Goal: Information Seeking & Learning: Find specific page/section

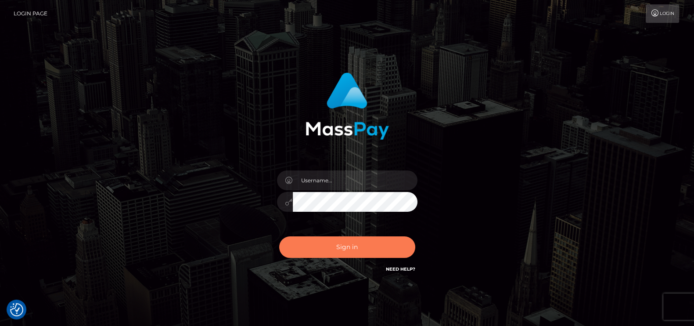
checkbox input "true"
type input "pk.es"
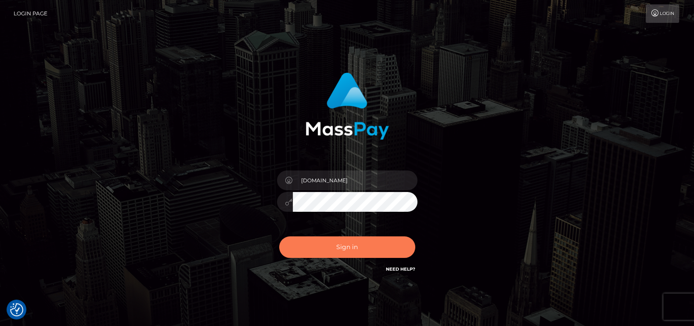
click at [334, 244] on button "Sign in" at bounding box center [347, 247] width 136 height 22
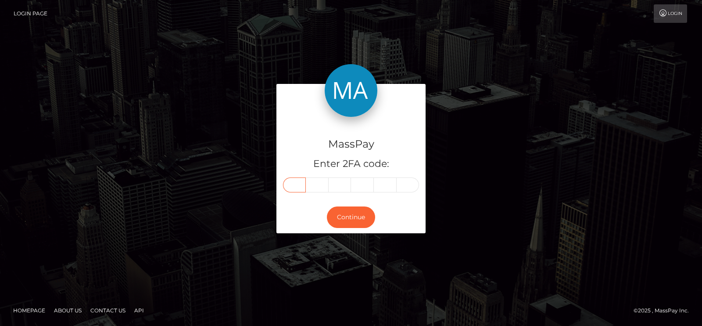
click at [296, 184] on input "text" at bounding box center [294, 184] width 23 height 15
paste input "7"
type input "7"
type input "2"
type input "7"
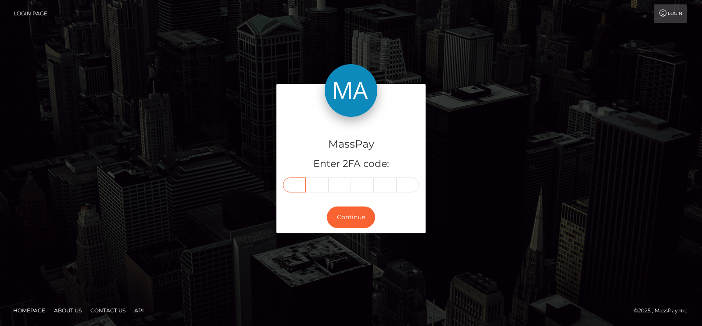
type input "3"
type input "2"
type input "1"
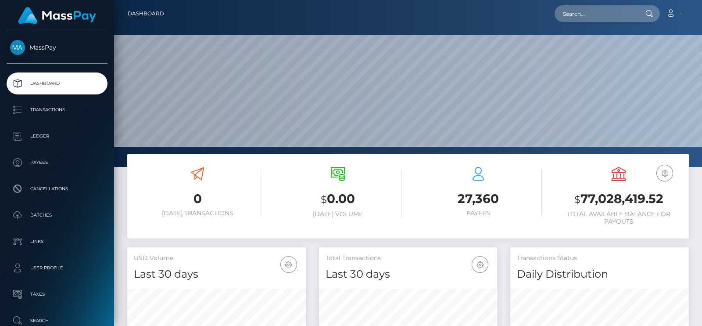
scroll to position [155, 178]
click at [570, 13] on input "text" at bounding box center [596, 13] width 82 height 17
paste input "[EMAIL_ADDRESS][DOMAIN_NAME]"
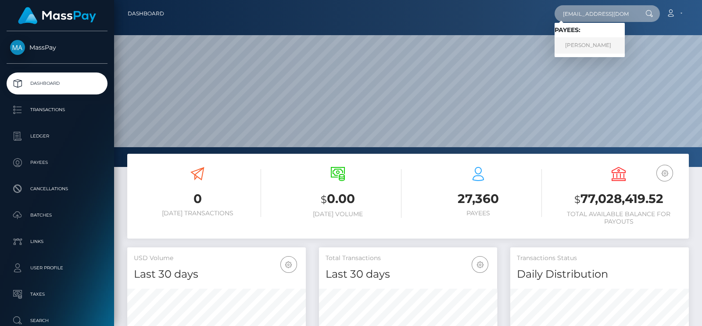
type input "[EMAIL_ADDRESS][DOMAIN_NAME]"
click at [577, 44] on link "CHLOE MAE LANGE" at bounding box center [590, 45] width 70 height 16
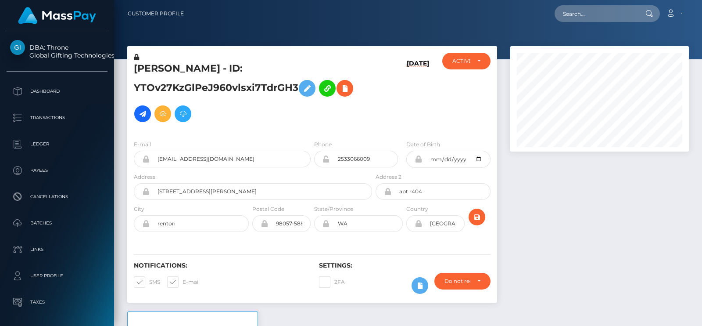
scroll to position [105, 178]
click at [142, 37] on div at bounding box center [408, 29] width 588 height 59
click at [156, 70] on h5 "[PERSON_NAME] - ID: YTOv27KzGlPeJ960vlsxi7TdrGH3" at bounding box center [250, 94] width 233 height 65
copy h5 "[PERSON_NAME]"
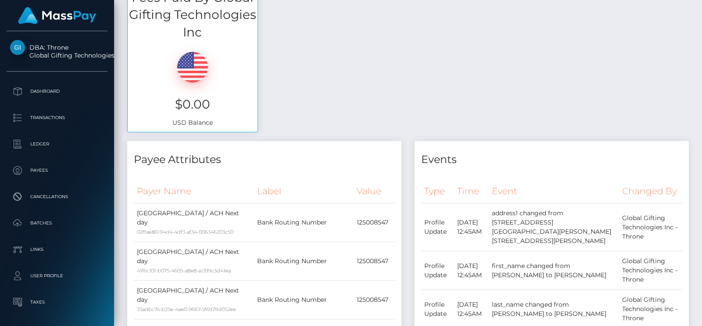
scroll to position [0, 0]
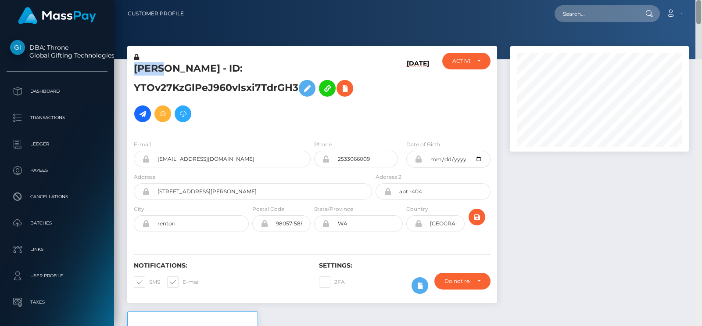
drag, startPoint x: 700, startPoint y: 131, endPoint x: 702, endPoint y: -39, distance: 169.4
click at [702, 0] on html "DBA: Throne Global Gifting Technologies Inc Dashboard Transactions Ledger Payee…" at bounding box center [351, 163] width 702 height 326
copy h5 "[PERSON_NAME]"
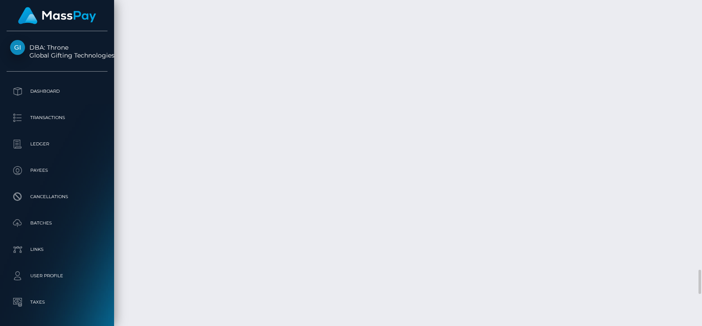
scroll to position [3604, 0]
drag, startPoint x: 497, startPoint y: 143, endPoint x: 486, endPoint y: 133, distance: 14.6
drag, startPoint x: 498, startPoint y: 143, endPoint x: 488, endPoint y: 128, distance: 18.6
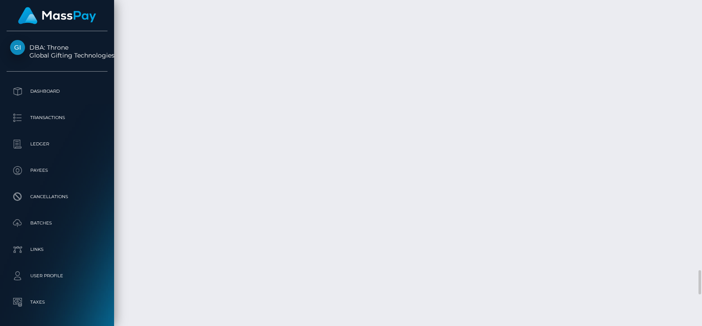
copy td "$115.00 USD"
drag, startPoint x: 130, startPoint y: 130, endPoint x: 178, endPoint y: 134, distance: 48.0
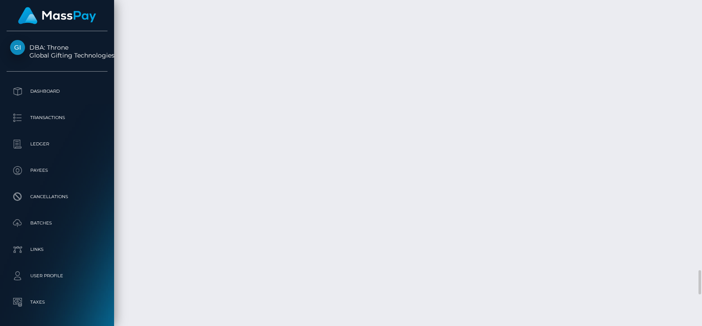
drag, startPoint x: 184, startPoint y: 133, endPoint x: 130, endPoint y: 130, distance: 54.5
copy td "August 26, 2025"
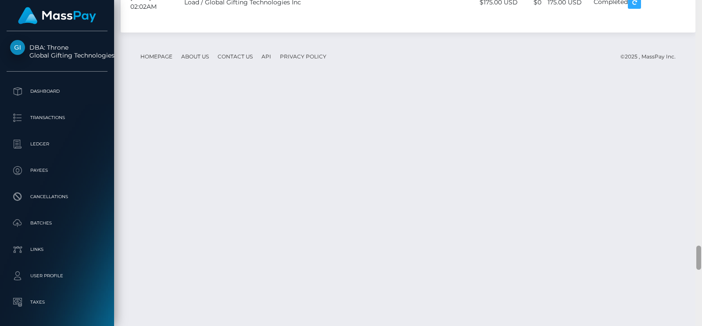
scroll to position [3278, 0]
click at [701, 97] on div at bounding box center [699, 163] width 7 height 326
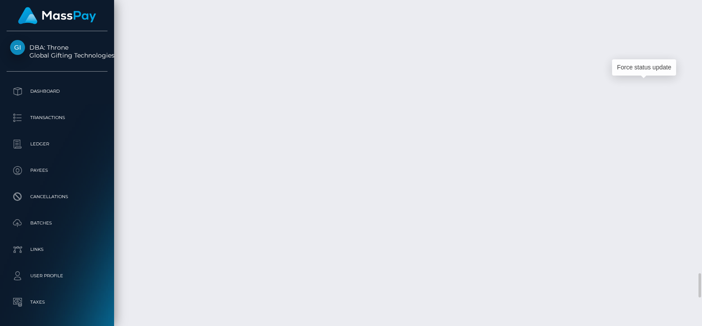
scroll to position [105, 178]
click at [655, 64] on div "Force status update" at bounding box center [644, 67] width 64 height 16
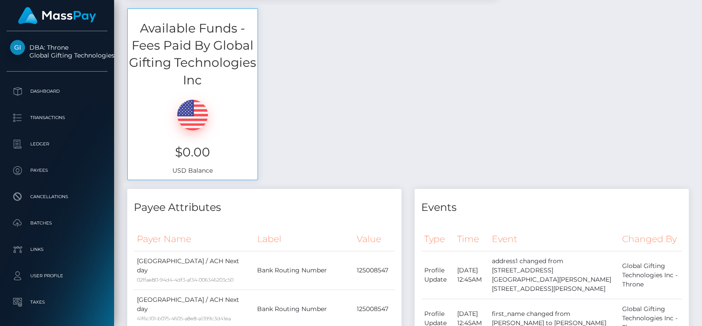
scroll to position [0, 0]
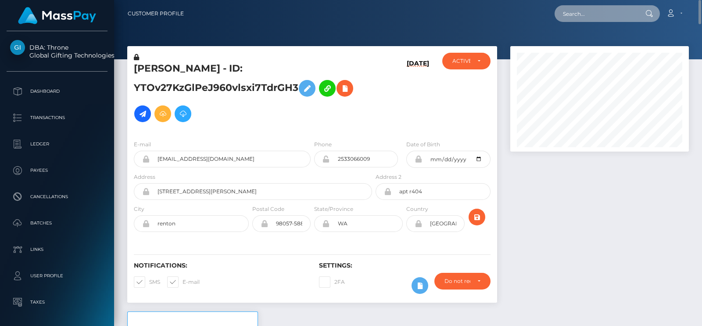
click at [603, 13] on input "text" at bounding box center [596, 13] width 82 height 17
paste input "foxrtxx1234@gmail.com"
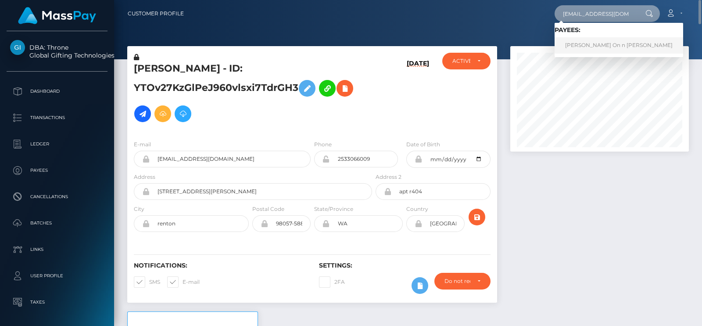
type input "foxrtxx1234@gmail.com"
click at [585, 48] on link "Hussein On n Razzaq" at bounding box center [619, 45] width 129 height 16
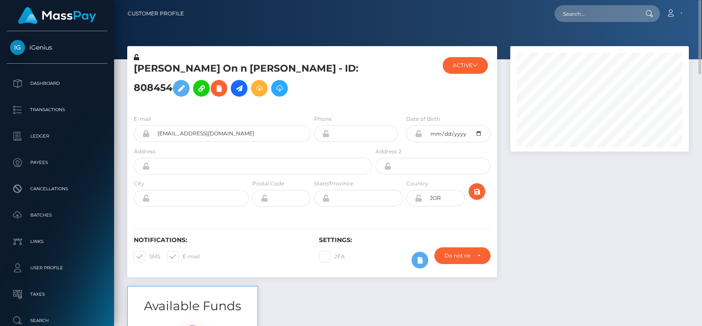
click at [155, 71] on h5 "Hussein On n Razzaq - ID: 808454" at bounding box center [250, 81] width 233 height 39
copy h5 "Hussein"
click at [138, 273] on div "Notifications: SMS E-mail" at bounding box center [219, 254] width 185 height 36
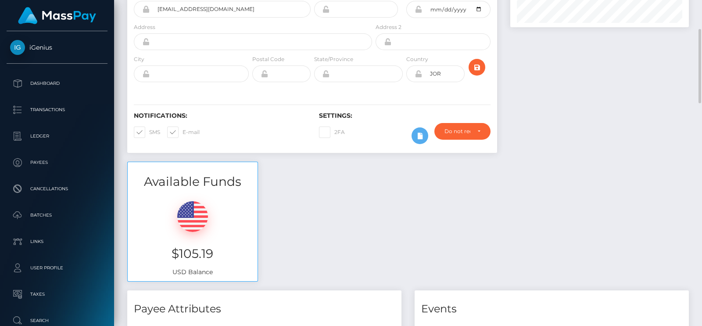
scroll to position [125, 0]
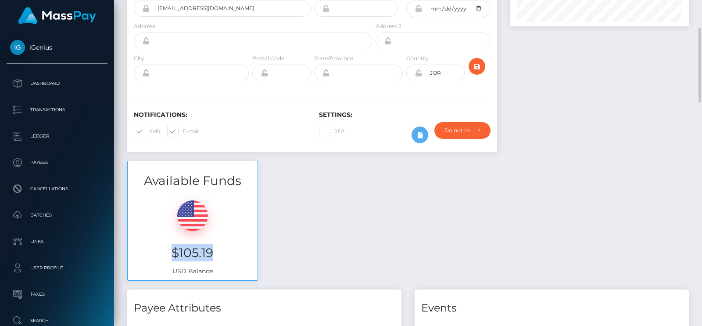
drag, startPoint x: 223, startPoint y: 267, endPoint x: 174, endPoint y: 262, distance: 49.0
click at [174, 261] on h3 "$105.19" at bounding box center [192, 252] width 117 height 17
copy h3 "$105.19"
drag, startPoint x: 285, startPoint y: 324, endPoint x: 285, endPoint y: 341, distance: 16.7
click at [285, 325] on html "iGenius Dashboard Transactions Ledger Payees Cancellations Links" at bounding box center [351, 163] width 702 height 326
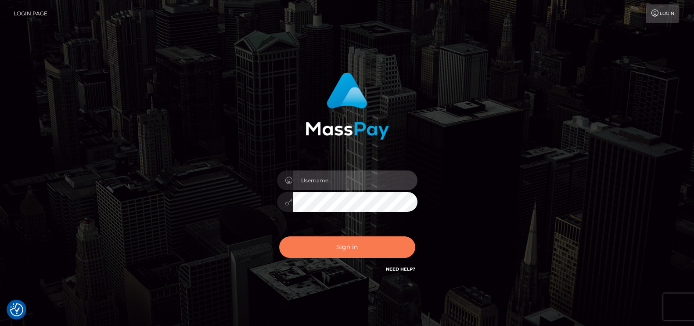
type input "pk.es"
click at [314, 244] on button "Sign in" at bounding box center [347, 247] width 136 height 22
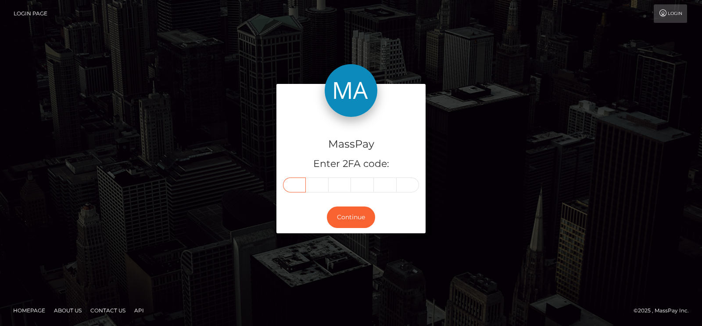
click at [291, 181] on input "text" at bounding box center [294, 184] width 23 height 15
paste input "0"
type input "0"
type input "3"
type input "8"
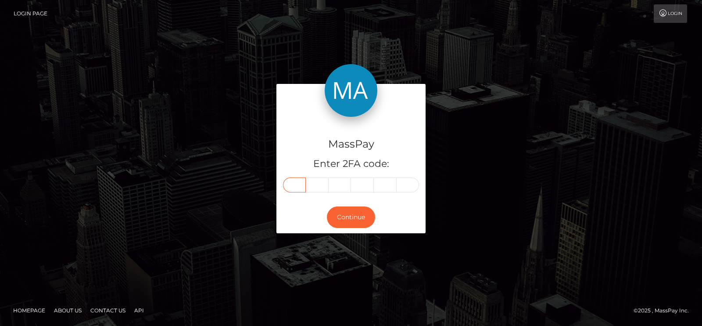
type input "2"
type input "4"
type input "7"
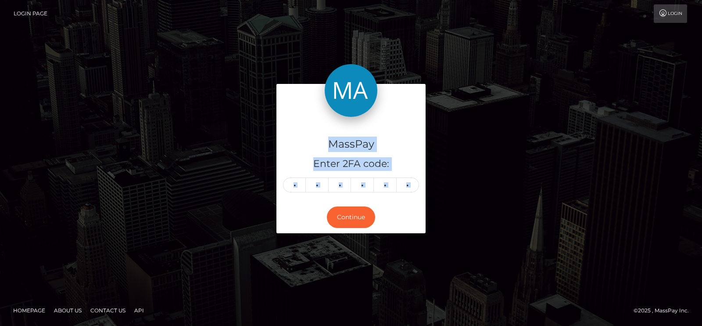
drag, startPoint x: 347, startPoint y: 201, endPoint x: 266, endPoint y: 118, distance: 115.4
click at [266, 118] on div "MassPay Enter 2FA code: 0 3 8 2 4 7 038247 Continue" at bounding box center [351, 163] width 500 height 158
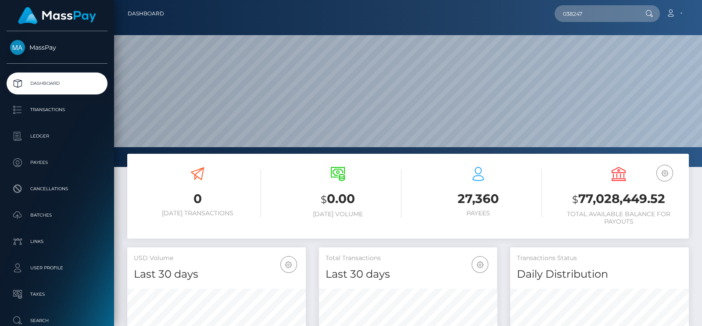
scroll to position [155, 178]
click at [603, 12] on input "038247" at bounding box center [596, 13] width 82 height 17
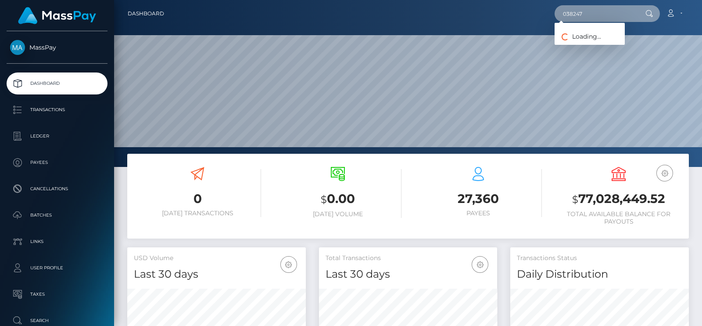
paste input "[EMAIL_ADDRESS][DOMAIN_NAME]"
type input "[EMAIL_ADDRESS][DOMAIN_NAME]"
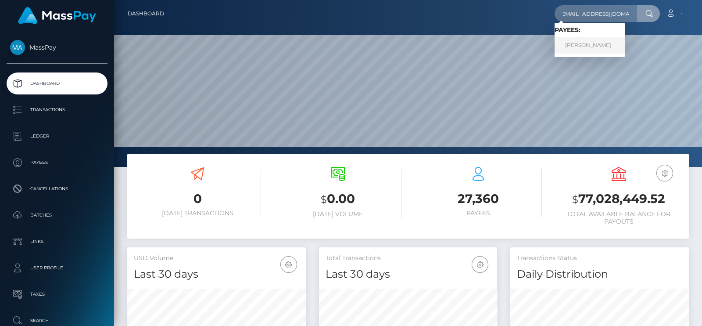
scroll to position [0, 0]
click at [593, 49] on link "[PERSON_NAME]" at bounding box center [590, 45] width 70 height 16
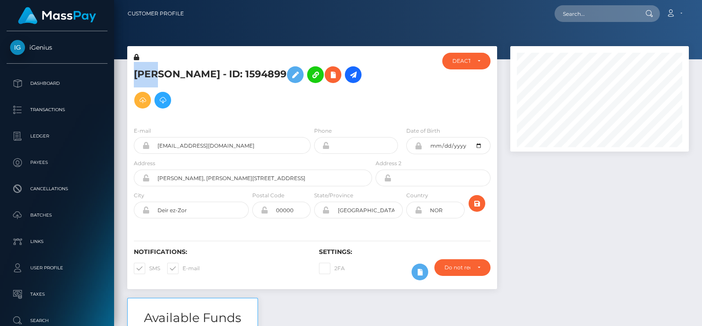
scroll to position [105, 178]
click at [131, 158] on div "Address Al-Joura, Al-Madaris Street, 1 B, T" at bounding box center [250, 174] width 247 height 32
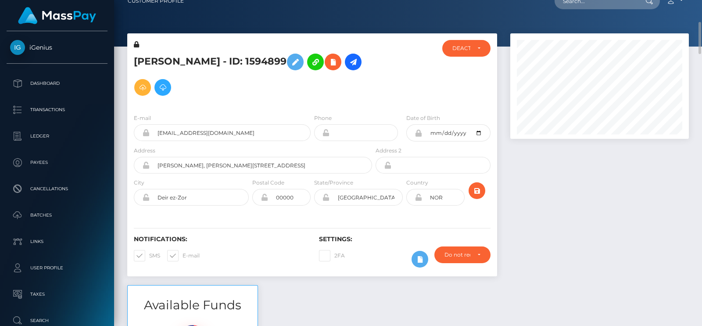
scroll to position [0, 0]
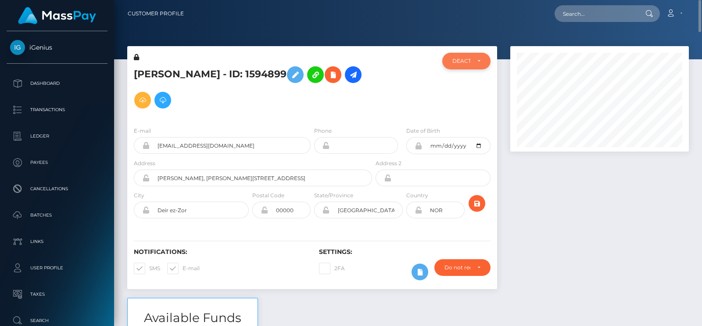
click at [481, 64] on div "DEACTIVE" at bounding box center [466, 61] width 49 height 17
click at [393, 98] on div at bounding box center [405, 86] width 62 height 67
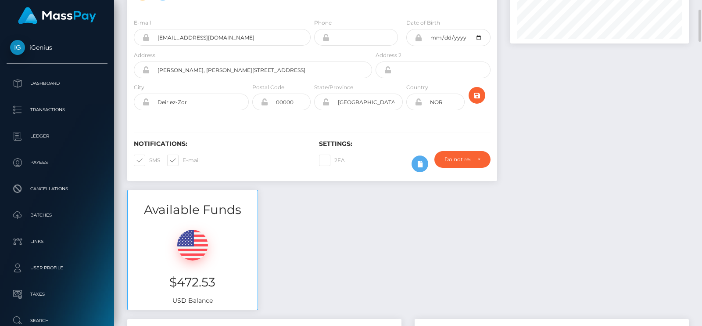
scroll to position [0, 0]
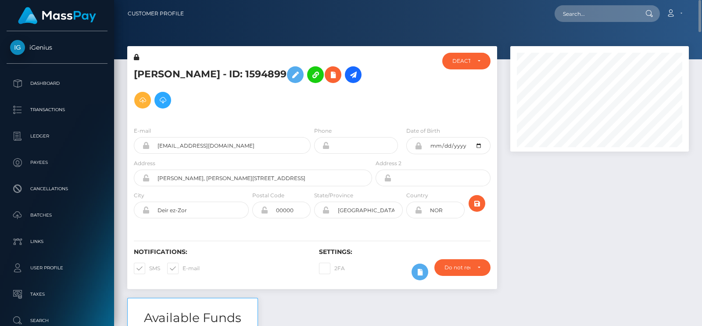
click at [353, 279] on div "[PERSON_NAME] - ID: 1594899" at bounding box center [312, 171] width 383 height 251
click at [345, 83] on link at bounding box center [353, 74] width 17 height 17
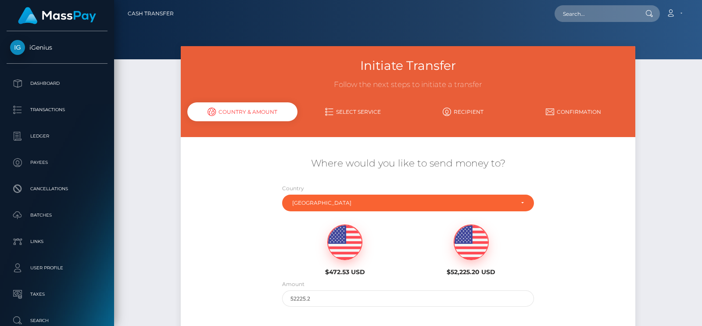
click at [338, 236] on img at bounding box center [345, 242] width 34 height 35
click at [297, 302] on input "472.53" at bounding box center [408, 298] width 252 height 16
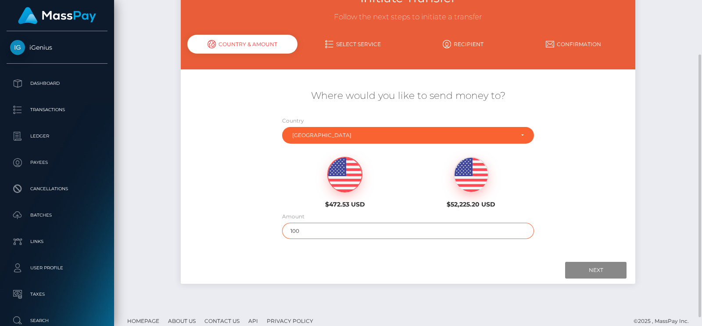
scroll to position [68, 0]
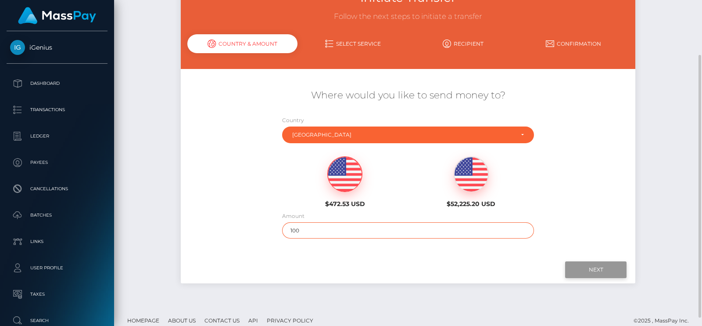
type input "100"
click at [586, 273] on input "Next" at bounding box center [595, 269] width 61 height 17
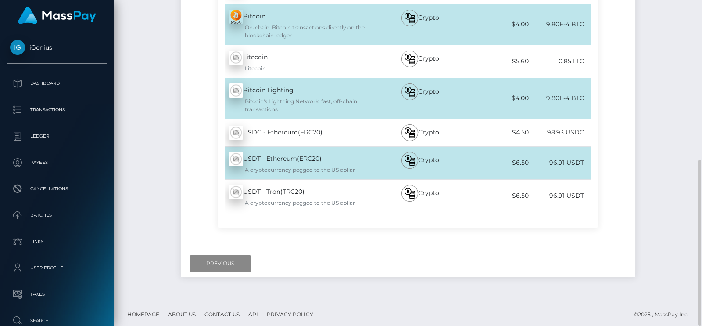
scroll to position [313, 0]
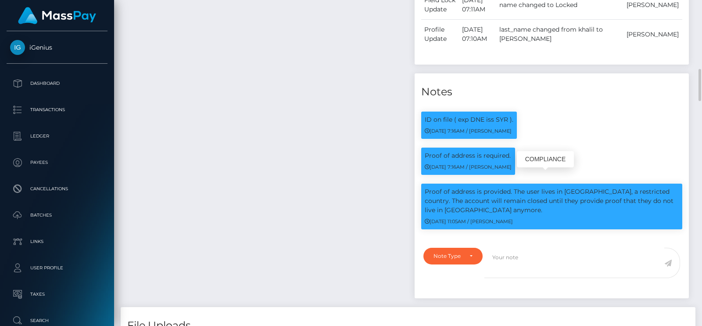
scroll to position [105, 178]
drag, startPoint x: 540, startPoint y: 171, endPoint x: 566, endPoint y: 188, distance: 31.2
click at [566, 188] on p "Proof of address is provided. The user lives in [GEOGRAPHIC_DATA], a restricted…" at bounding box center [552, 201] width 254 height 28
copy p "lives in [GEOGRAPHIC_DATA], a restricted country. The account will remain close…"
click at [152, 36] on div "Payee Attributes Payer Name Label Value" at bounding box center [264, 17] width 287 height 577
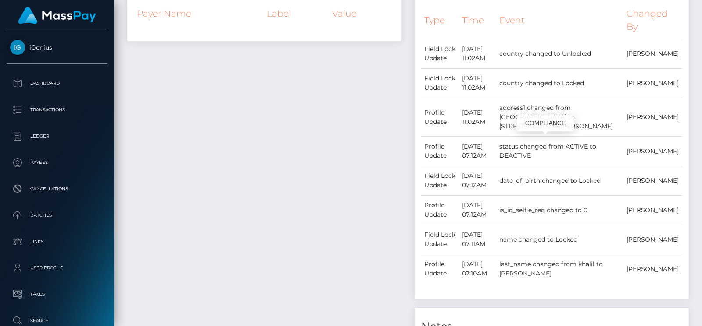
scroll to position [0, 0]
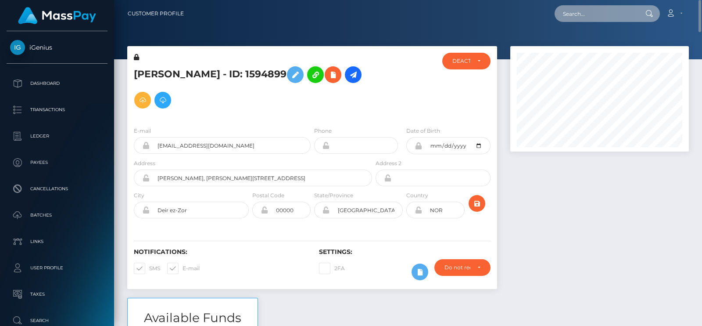
click at [586, 21] on input "text" at bounding box center [596, 13] width 82 height 17
paste input "[EMAIL_ADDRESS][DOMAIN_NAME]"
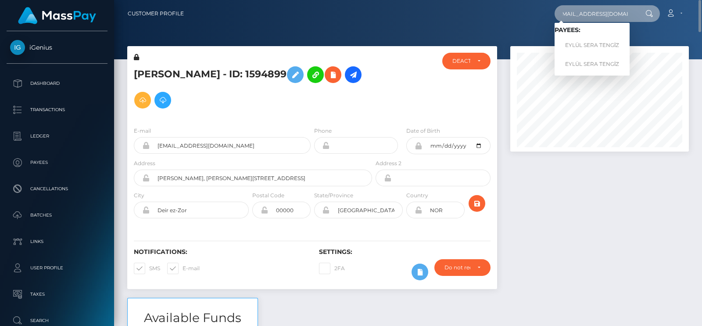
type input "[EMAIL_ADDRESS][DOMAIN_NAME]"
click at [586, 35] on span "Payees: EYLÜL SERA TENGİZ EYLÜL SERA TENGİZ" at bounding box center [592, 49] width 75 height 46
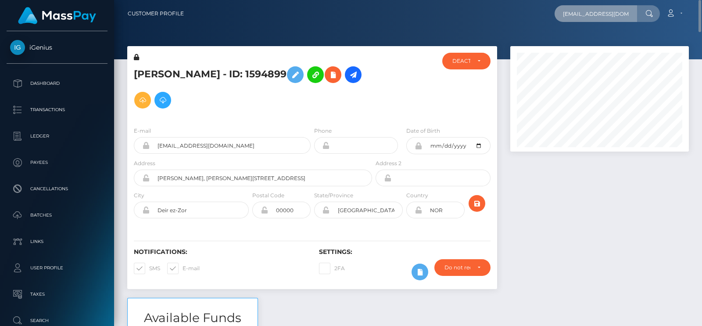
click at [613, 10] on input "[EMAIL_ADDRESS][DOMAIN_NAME]" at bounding box center [596, 13] width 82 height 17
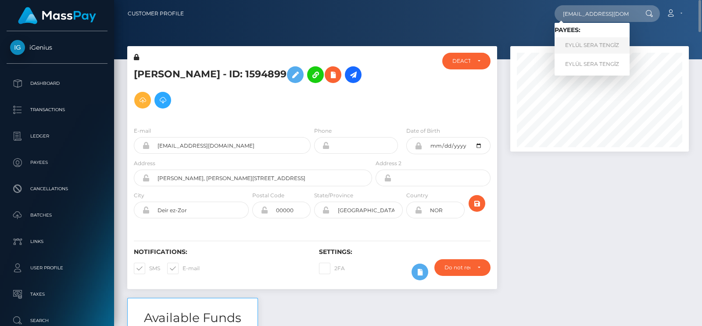
click at [594, 43] on link "EYLÜL SERA TENGİZ" at bounding box center [592, 45] width 75 height 16
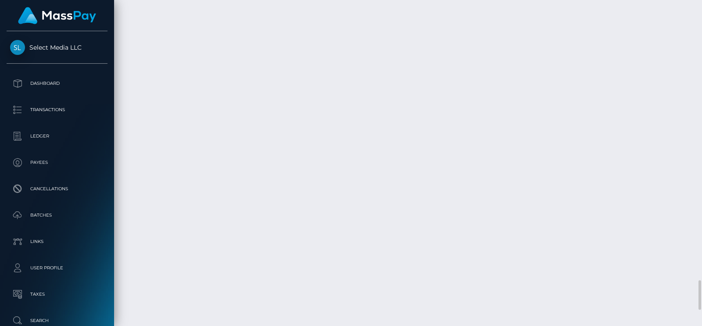
scroll to position [105, 178]
click at [409, 148] on div "Additional Info" at bounding box center [411, 145] width 57 height 16
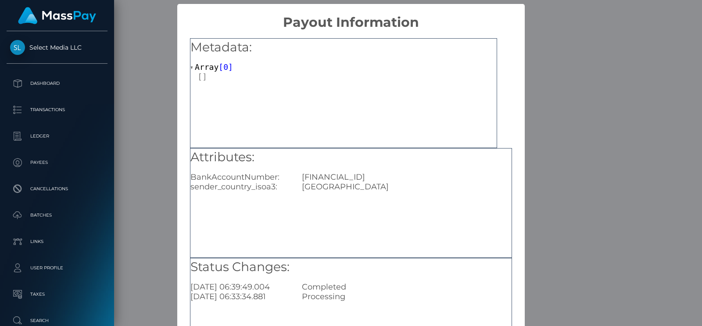
click at [597, 45] on div "× Payout Information Metadata: Array [ 0 ] Attributes: BankAccountNumber: TR680…" at bounding box center [351, 163] width 702 height 326
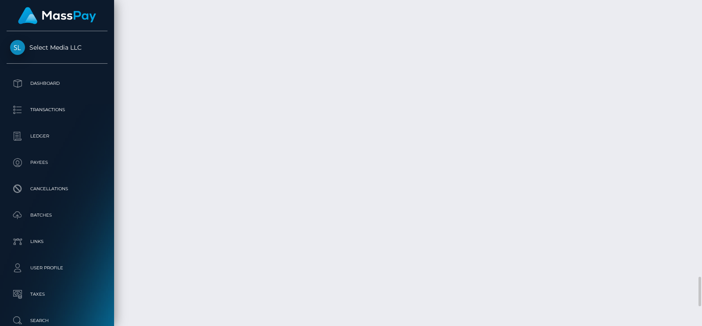
drag, startPoint x: 212, startPoint y: 147, endPoint x: 555, endPoint y: 149, distance: 343.2
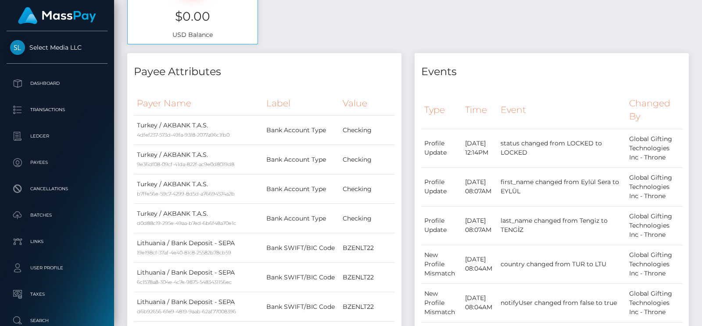
scroll to position [0, 0]
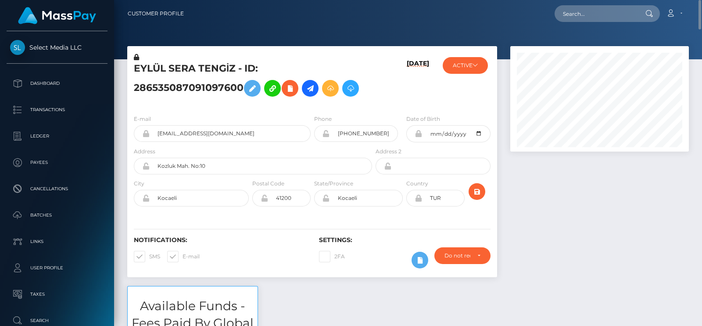
click at [155, 70] on h5 "EYLÜL SERA TENGİZ - ID: 286535087091097600" at bounding box center [250, 81] width 233 height 39
copy h5 "EYLÜL"
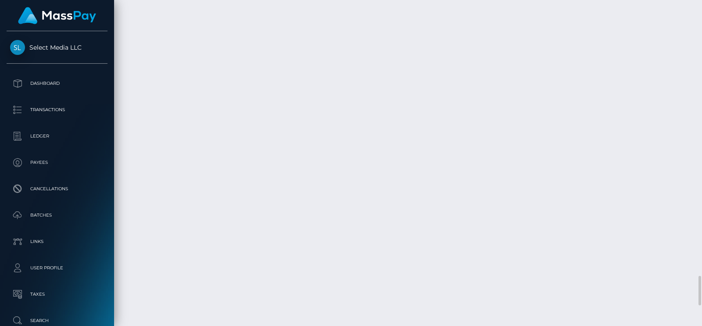
scroll to position [3052, 0]
drag, startPoint x: 178, startPoint y: 124, endPoint x: 131, endPoint y: 122, distance: 47.0
copy td "August 26, 2025"
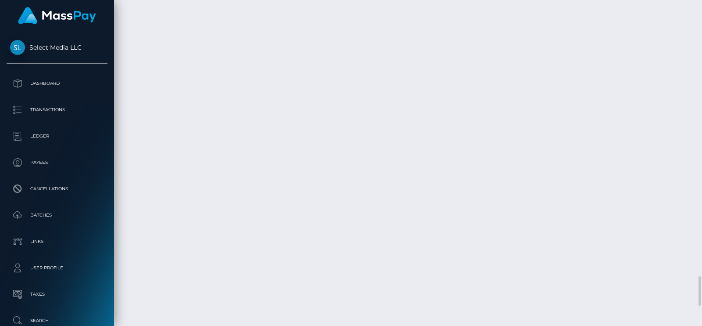
drag, startPoint x: 518, startPoint y: 134, endPoint x: 508, endPoint y: 124, distance: 14.0
copy td "$2,000.00 USD"
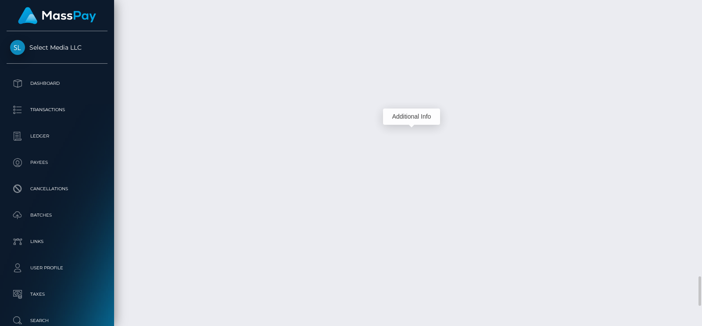
click at [423, 118] on div "Additional Info" at bounding box center [411, 116] width 57 height 16
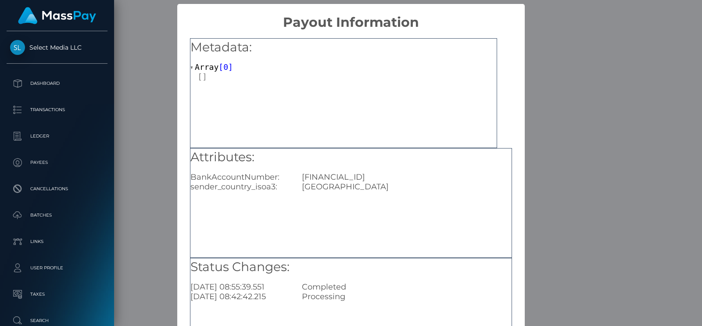
scroll to position [0, 0]
click at [411, 183] on div "[GEOGRAPHIC_DATA]" at bounding box center [406, 187] width 223 height 10
click at [405, 178] on div "TR680004600693888000308034" at bounding box center [406, 177] width 223 height 10
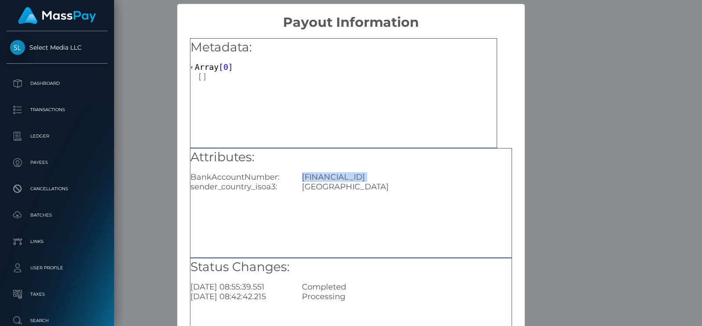
copy div "TR680004600693888000308034"
click at [541, 59] on div "× Payout Information Metadata: Array [ 0 ] Attributes: BankAccountNumber: TR680…" at bounding box center [351, 163] width 702 height 326
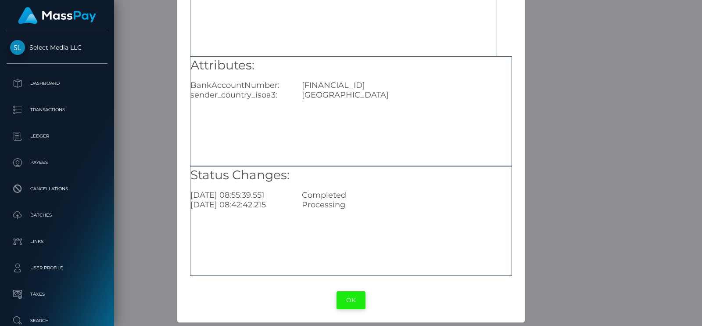
click at [346, 302] on button "OK" at bounding box center [351, 300] width 29 height 18
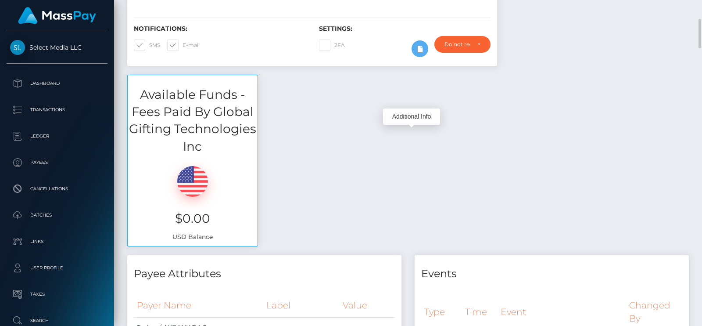
scroll to position [0, 0]
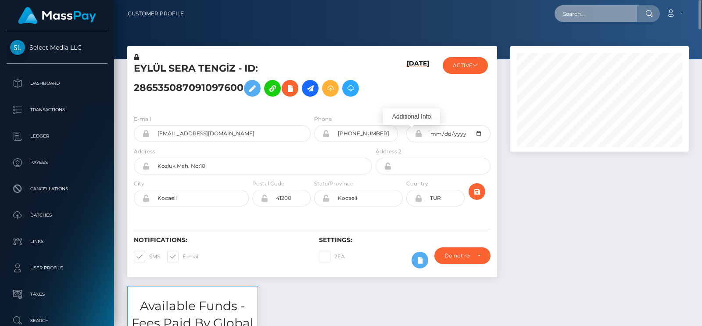
click at [592, 12] on input "text" at bounding box center [596, 13] width 82 height 17
paste input "uniquewilliams1557@gmail.com"
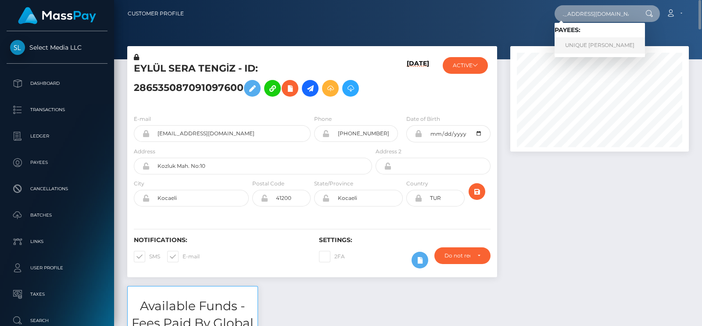
type input "uniquewilliams1557@gmail.com"
click at [595, 40] on link "UNIQUE TERRY CASTILLO" at bounding box center [600, 45] width 90 height 16
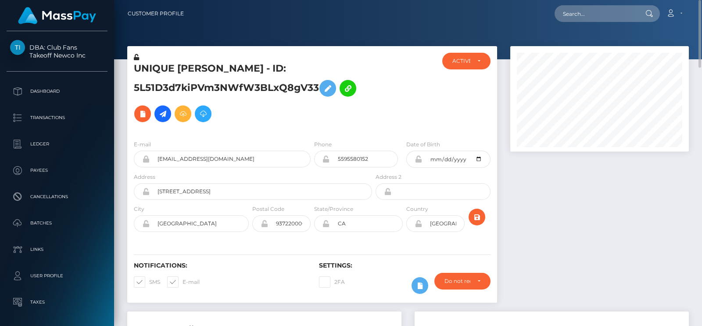
click at [162, 69] on h5 "UNIQUE TERRY CASTILLO - ID: 5L51D3d7kiPVm3NWfW3BLxQ8gV33" at bounding box center [250, 94] width 233 height 65
copy h5 "UNIQUE"
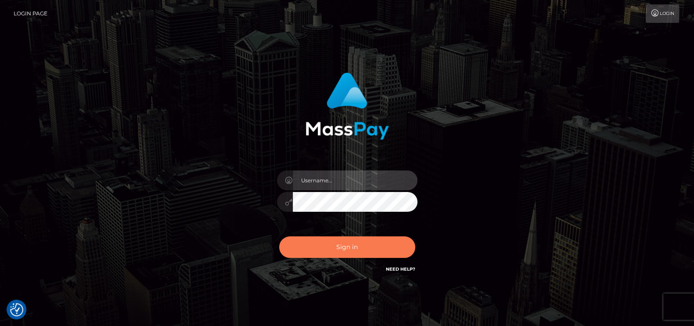
type input "[DOMAIN_NAME]"
click at [326, 244] on button "Sign in" at bounding box center [347, 247] width 136 height 22
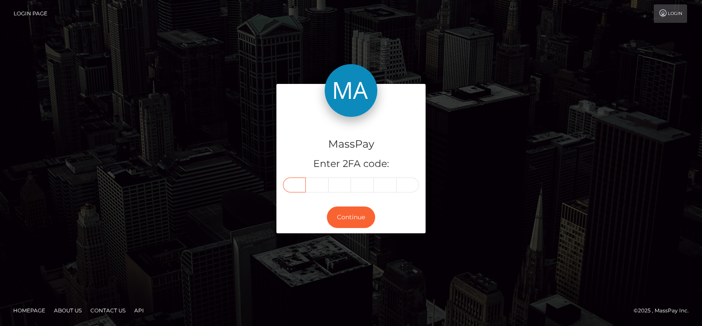
click at [292, 189] on input "text" at bounding box center [294, 184] width 23 height 15
paste input "3"
type input "3"
type input "8"
type input "6"
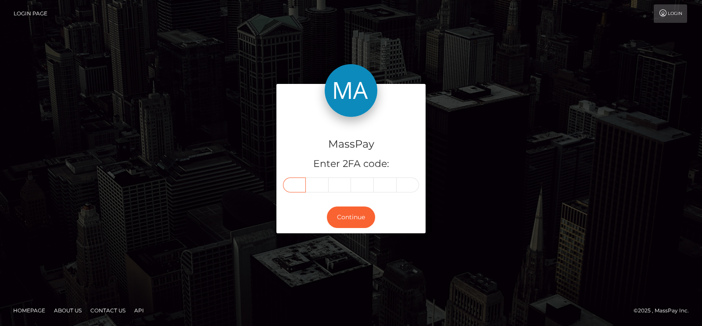
type input "8"
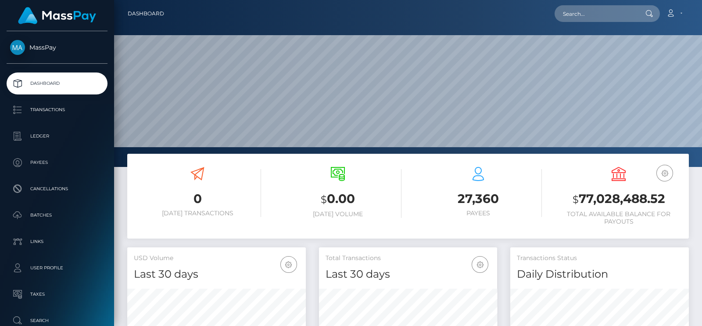
scroll to position [155, 178]
click at [588, 21] on input "text" at bounding box center [596, 13] width 82 height 17
paste input "[EMAIL_ADDRESS][DOMAIN_NAME]"
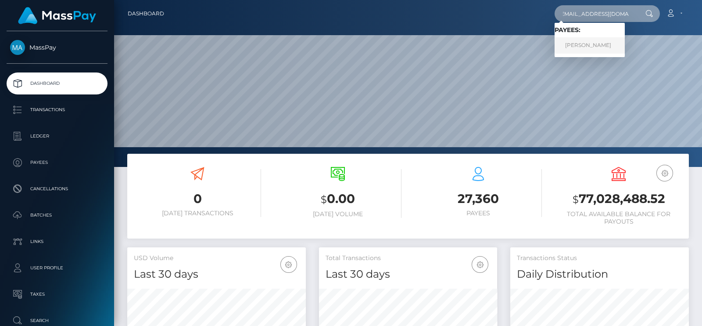
type input "[EMAIL_ADDRESS][DOMAIN_NAME]"
click at [583, 42] on link "Vincent Muzzin" at bounding box center [590, 45] width 70 height 16
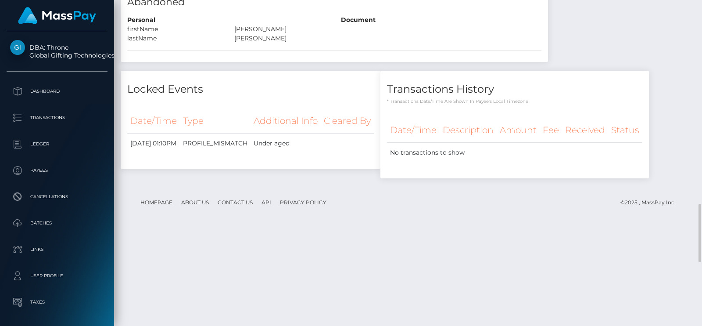
scroll to position [1134, 0]
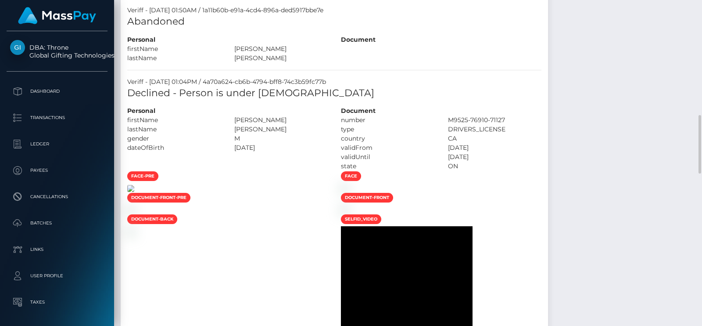
scroll to position [645, 0]
click at [177, 122] on div "firstName" at bounding box center [174, 120] width 107 height 9
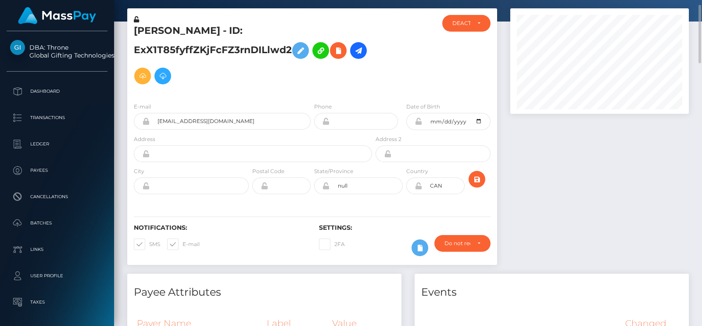
scroll to position [36, 0]
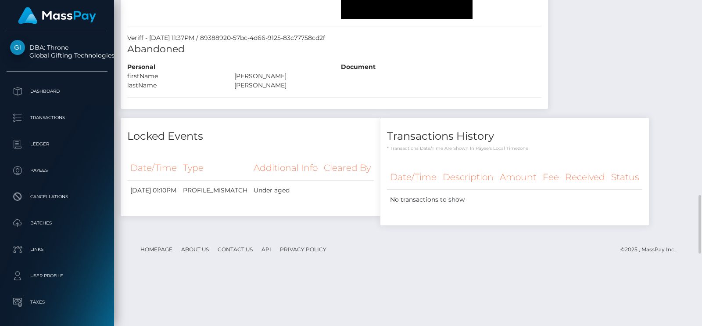
scroll to position [1087, 0]
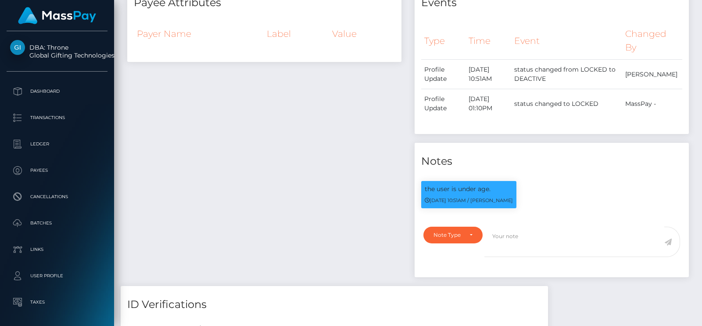
scroll to position [0, 0]
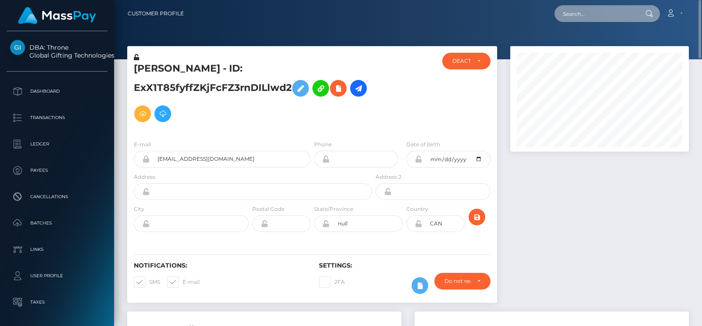
click at [584, 11] on input "text" at bounding box center [596, 13] width 82 height 17
paste input "luoshodi@icloud.com"
type input "luoshodi@icloud.com"
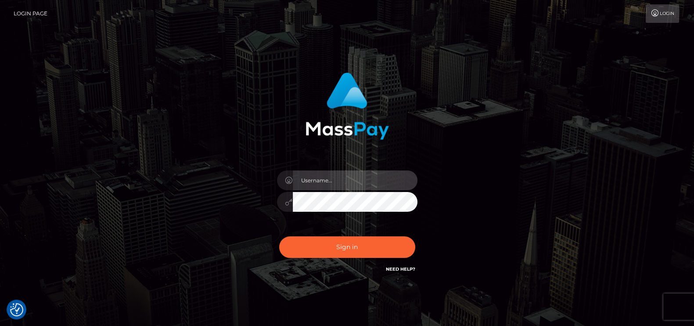
type input "[DOMAIN_NAME]"
click at [320, 262] on div "Sign in Need Help?" at bounding box center [347, 250] width 154 height 39
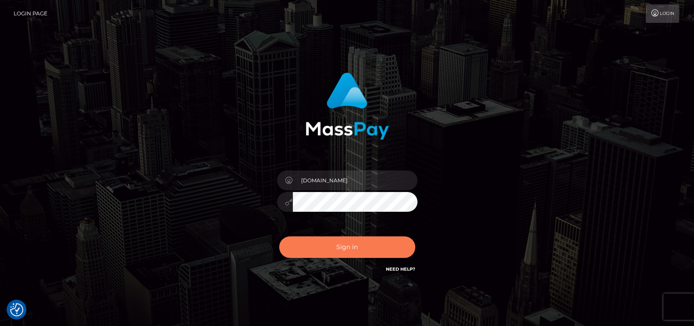
click at [327, 253] on button "Sign in" at bounding box center [347, 247] width 136 height 22
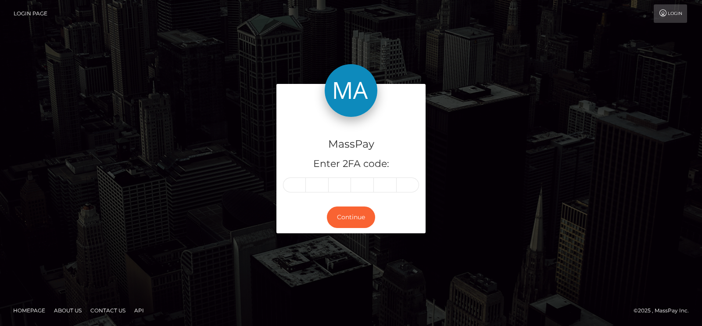
click at [293, 176] on div "MassPay Enter 2FA code:" at bounding box center [350, 159] width 149 height 84
click at [295, 188] on input "text" at bounding box center [294, 184] width 23 height 15
paste input "0"
type input "0"
type input "9"
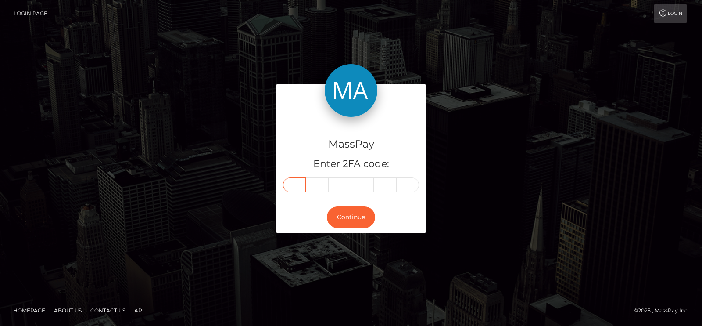
type input "1"
type input "7"
type input "4"
type input "9"
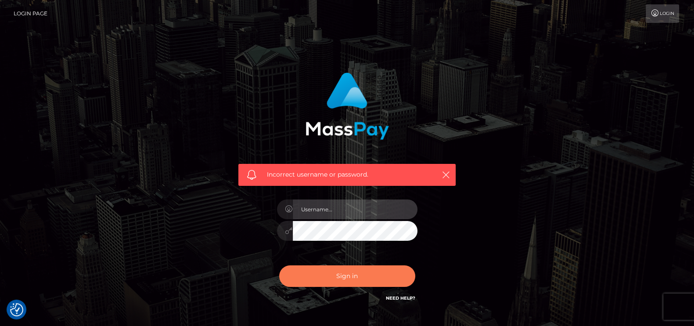
type input "[DOMAIN_NAME]"
click at [324, 278] on button "Sign in" at bounding box center [347, 276] width 136 height 22
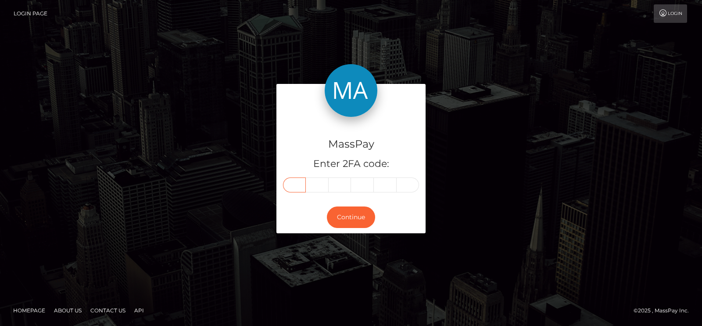
click at [294, 177] on input "text" at bounding box center [294, 184] width 23 height 15
paste input "4"
type input "4"
type input "9"
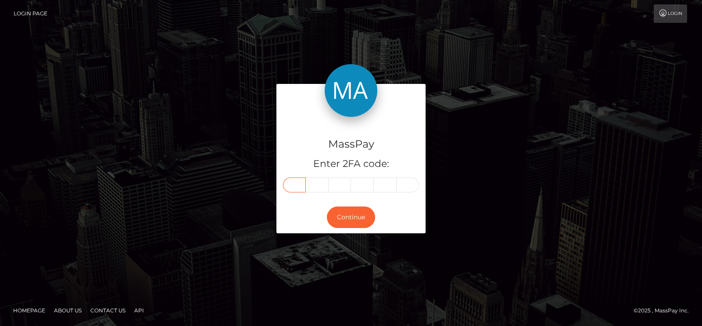
type input "1"
type input "6"
type input "0"
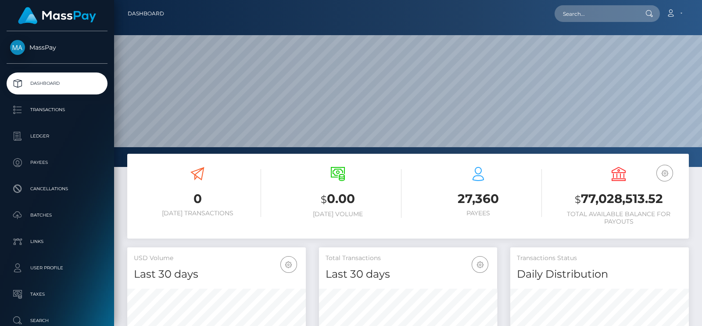
scroll to position [155, 178]
click at [614, 10] on input "text" at bounding box center [596, 13] width 82 height 17
paste input "[EMAIL_ADDRESS][DOMAIN_NAME]"
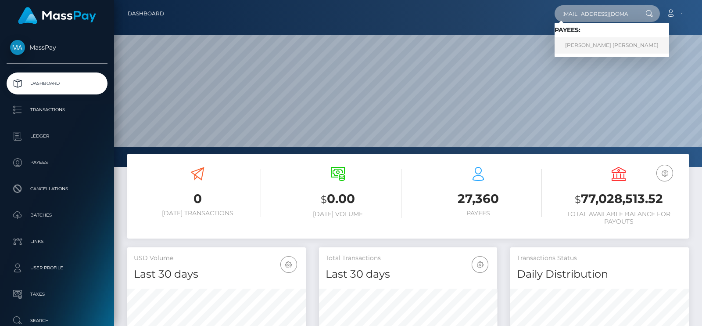
type input "[EMAIL_ADDRESS][DOMAIN_NAME]"
click at [609, 47] on link "JUANA VALENTI TALERO RUSINQUE" at bounding box center [612, 45] width 115 height 16
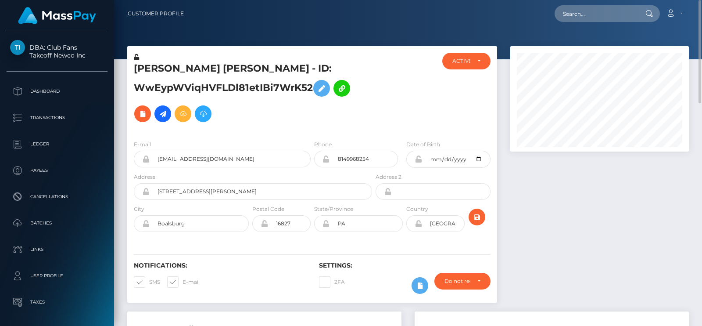
click at [147, 70] on h5 "[PERSON_NAME] [PERSON_NAME] - ID: WwEypWViqHVFLDl81etIBi7WrK52" at bounding box center [250, 94] width 233 height 65
